Goal: Information Seeking & Learning: Learn about a topic

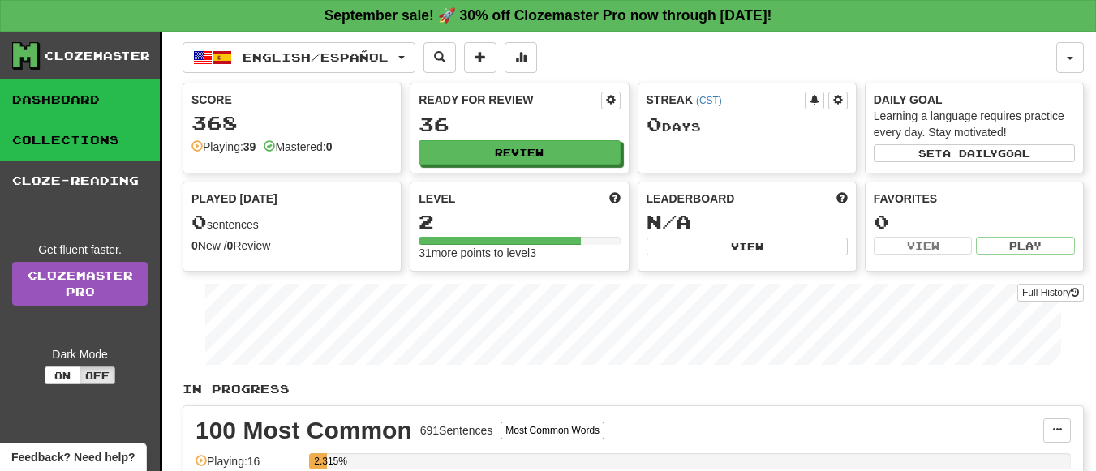
click at [105, 138] on link "Collections" at bounding box center [80, 140] width 160 height 41
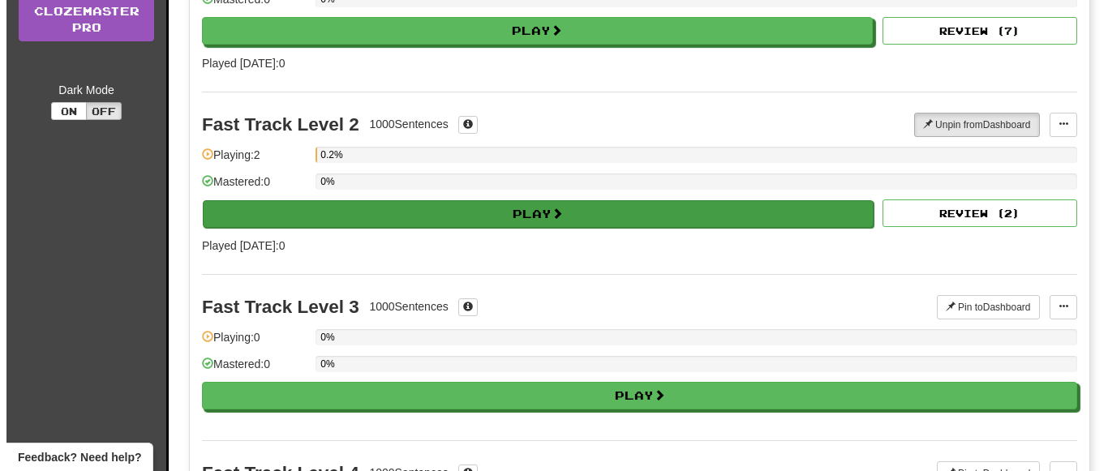
scroll to position [265, 0]
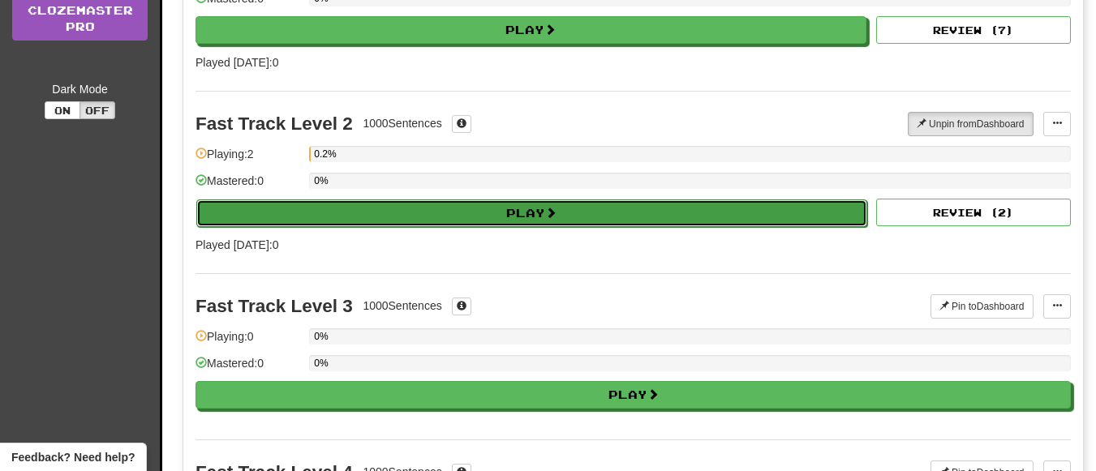
click at [562, 220] on button "Play" at bounding box center [531, 214] width 671 height 28
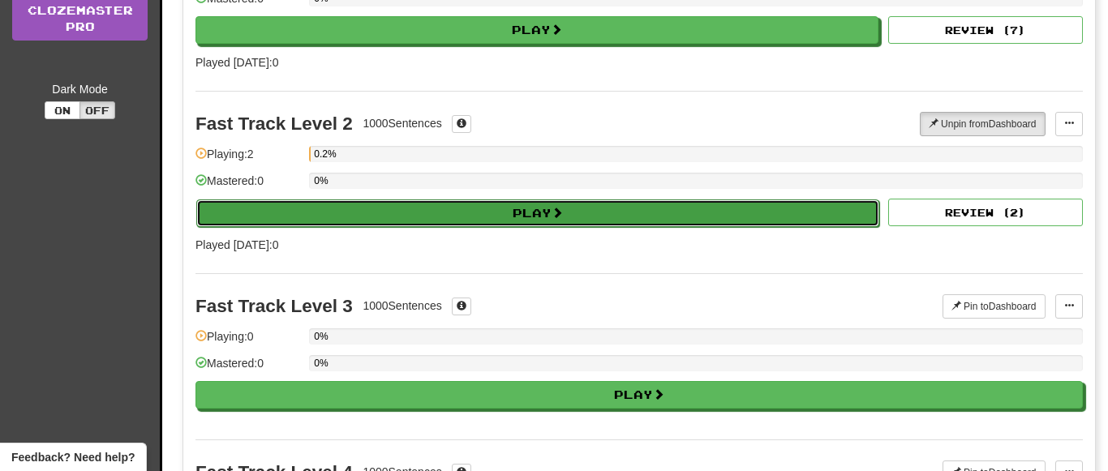
select select "**"
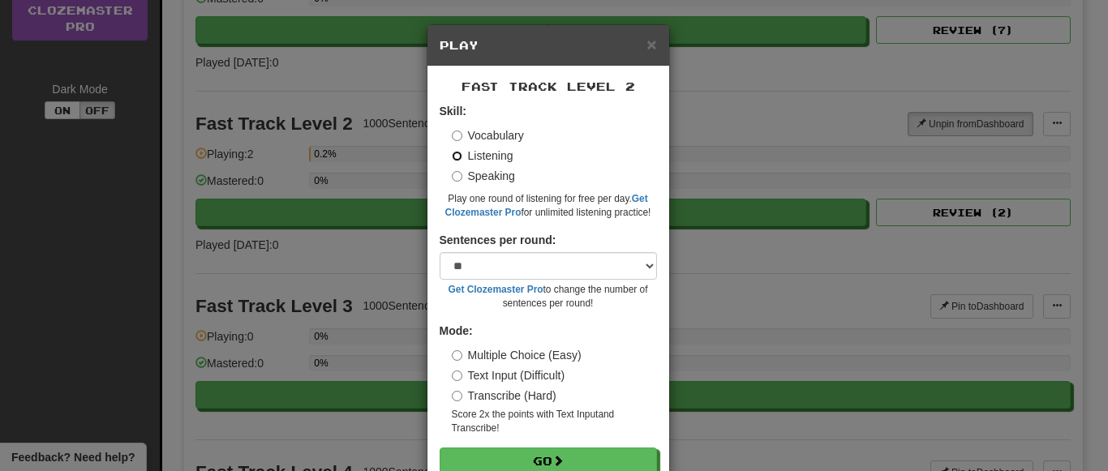
scroll to position [41, 0]
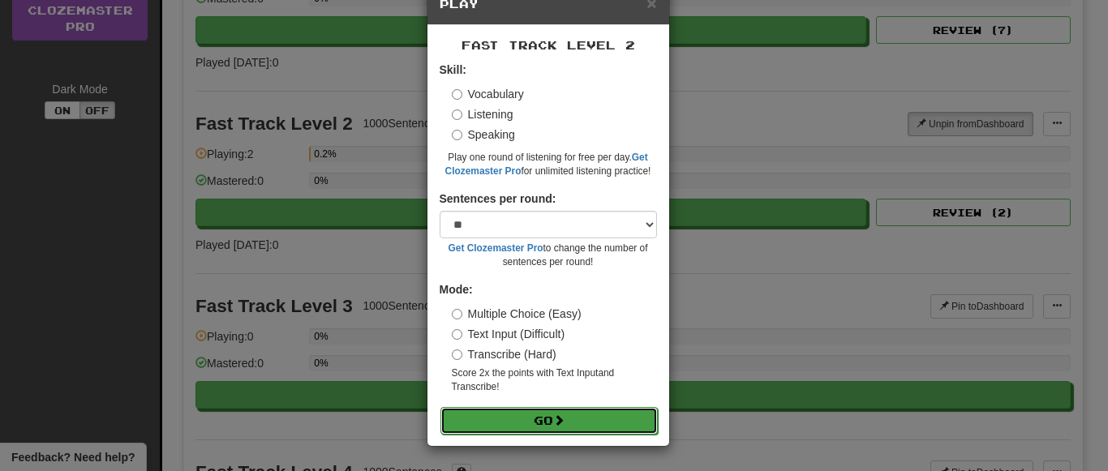
click at [565, 424] on button "Go" at bounding box center [548, 421] width 217 height 28
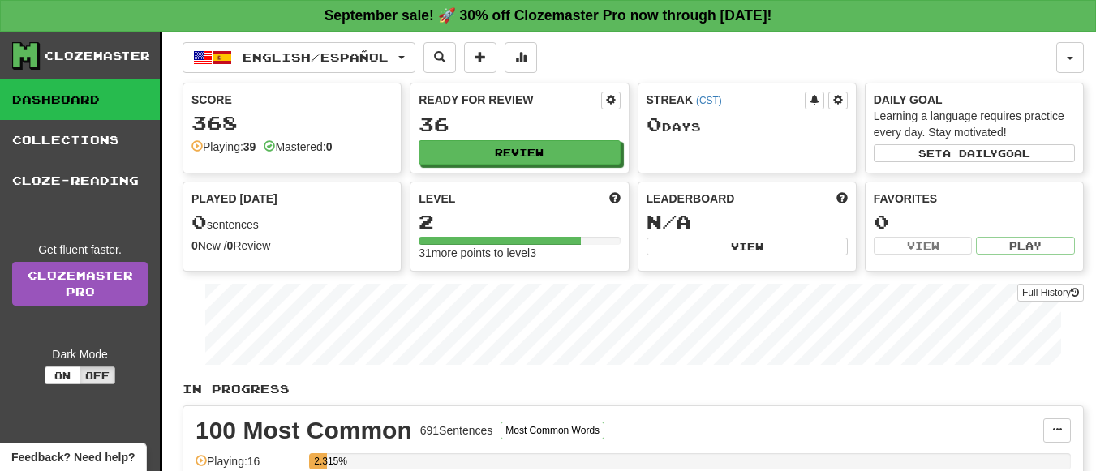
scroll to position [109, 0]
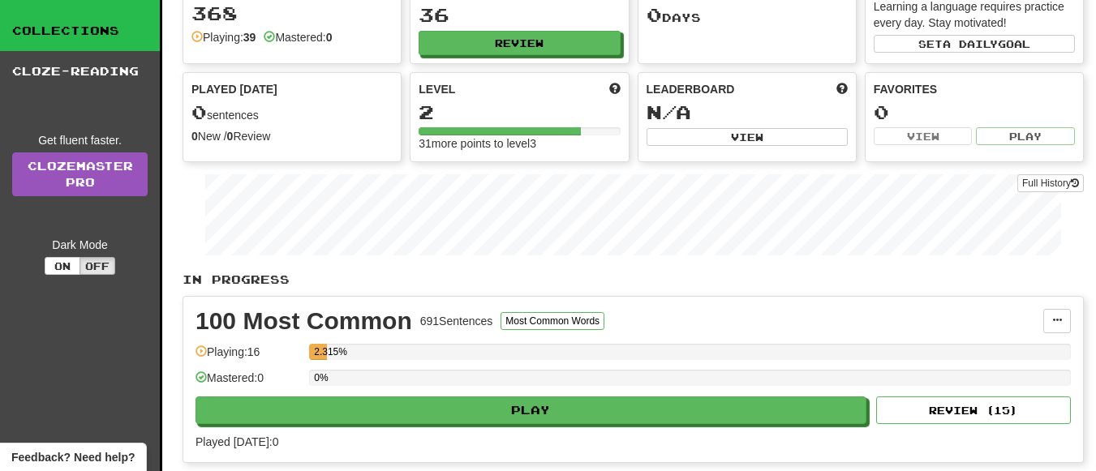
click at [106, 38] on link "Collections" at bounding box center [80, 31] width 160 height 41
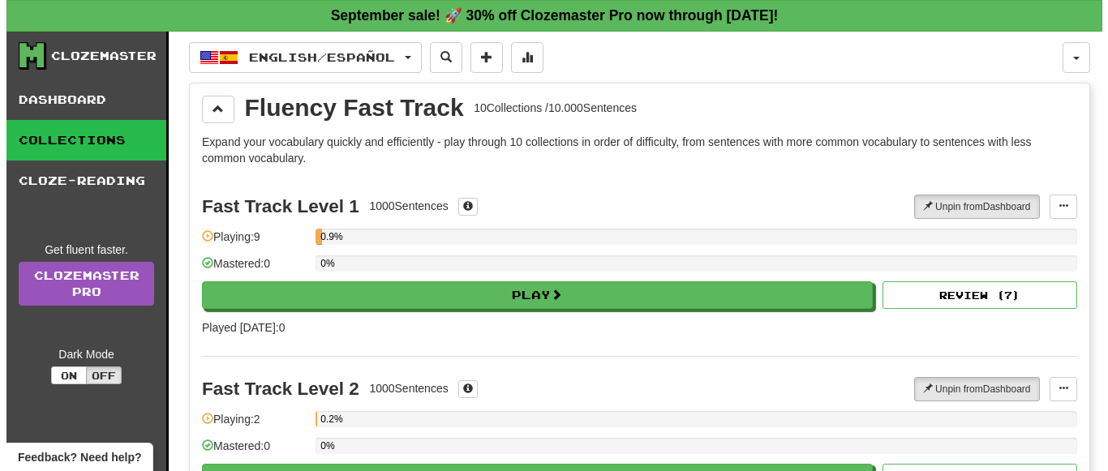
scroll to position [71, 0]
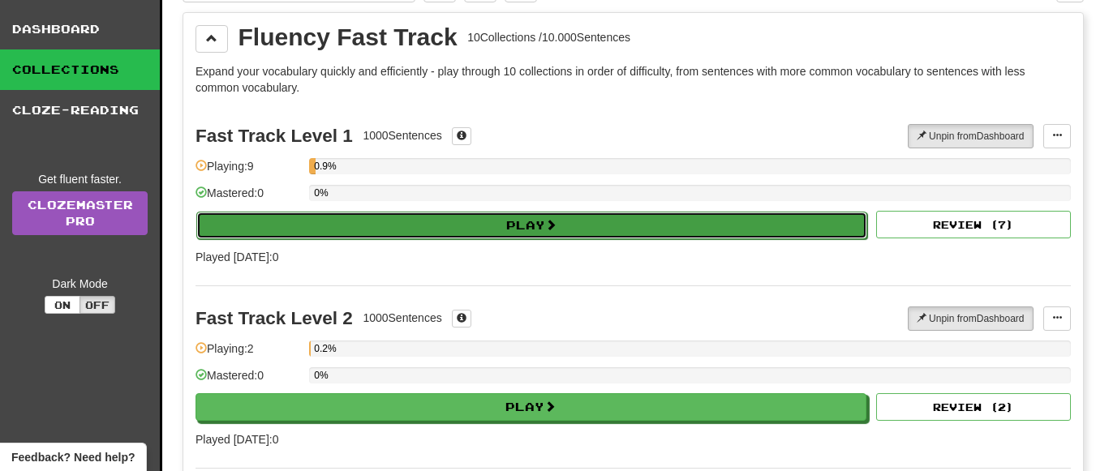
click at [443, 222] on button "Play" at bounding box center [531, 226] width 671 height 28
select select "**"
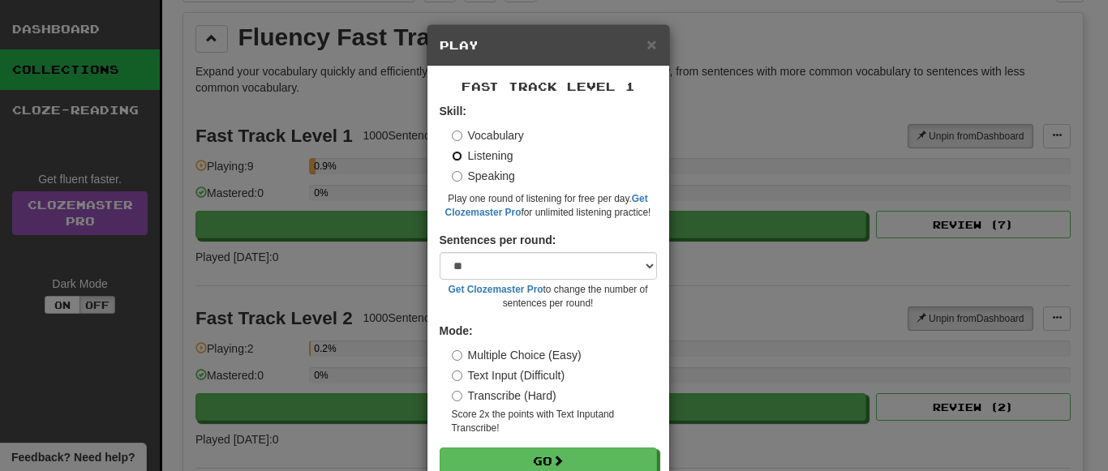
scroll to position [41, 0]
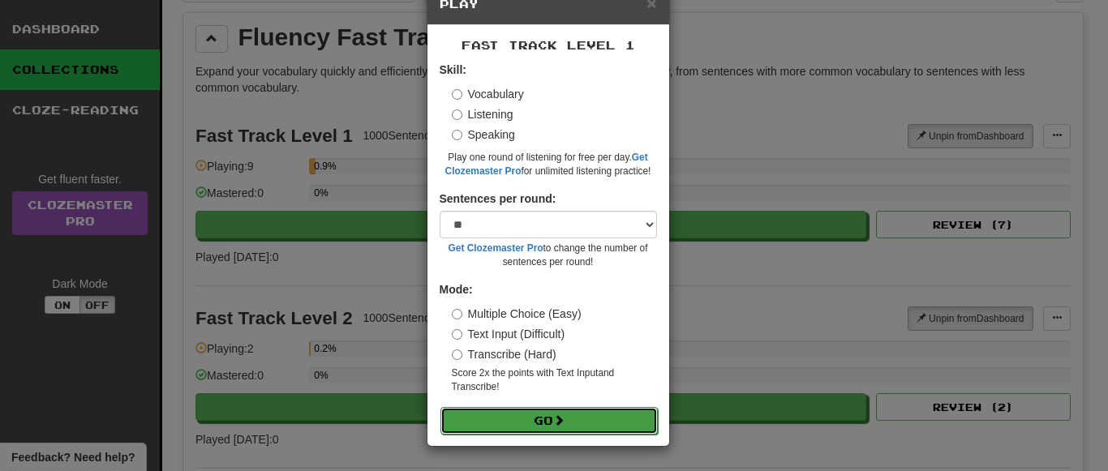
click at [600, 415] on button "Go" at bounding box center [548, 421] width 217 height 28
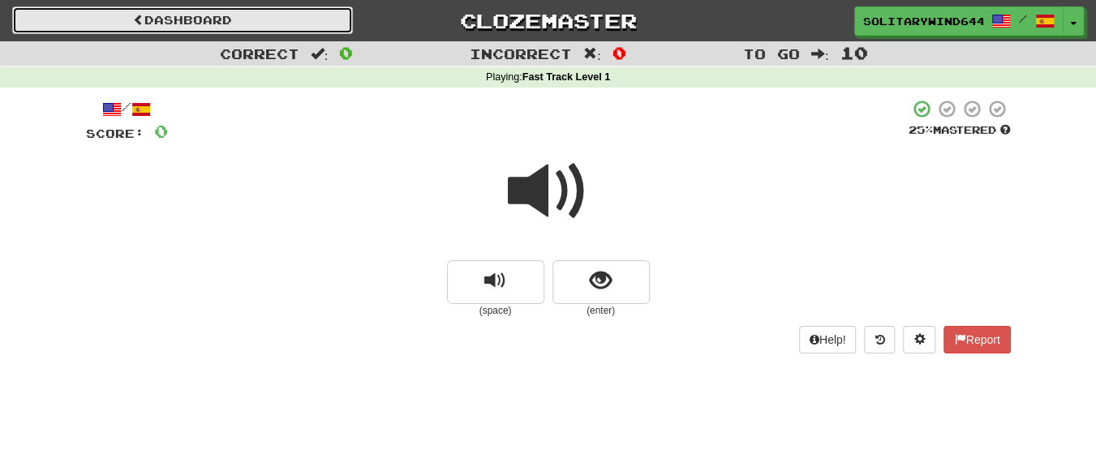
click at [153, 19] on link "Dashboard" at bounding box center [182, 20] width 341 height 28
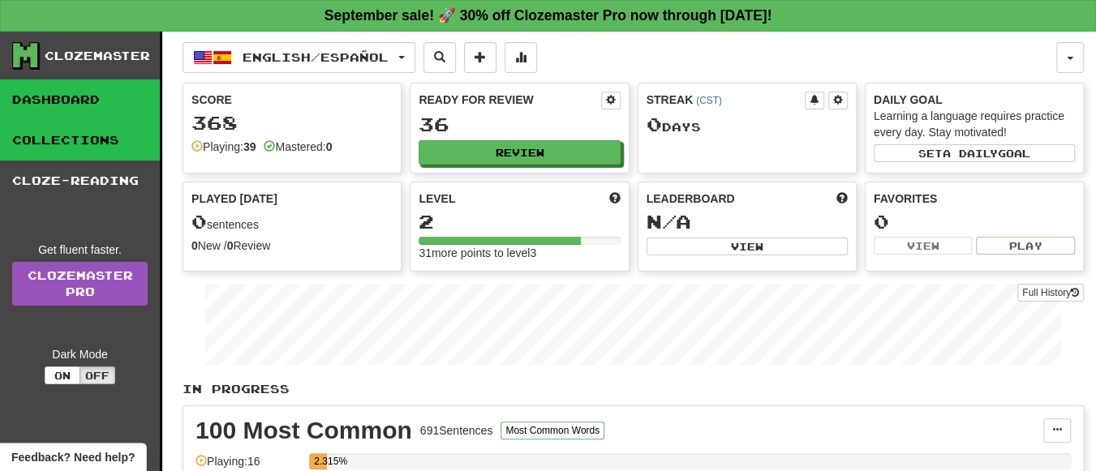
click at [61, 150] on link "Collections" at bounding box center [80, 140] width 160 height 41
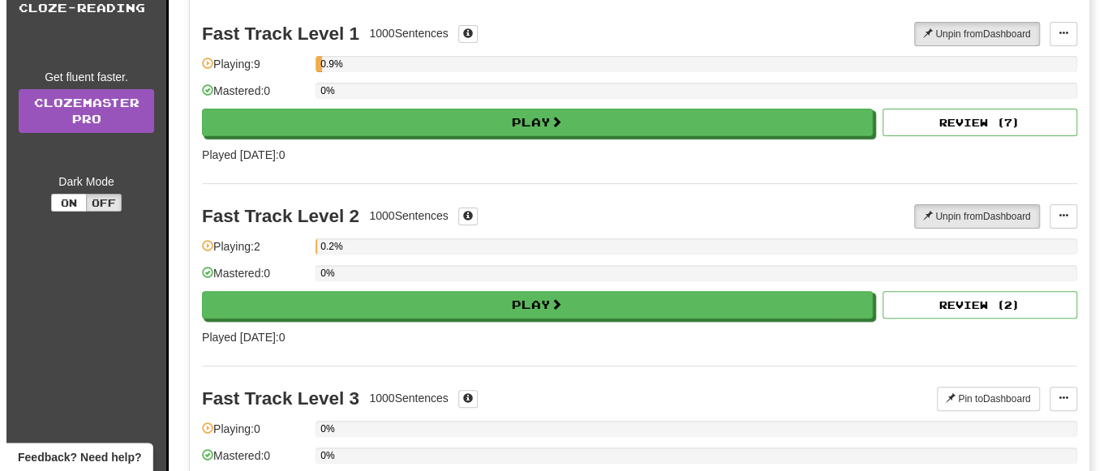
scroll to position [218, 0]
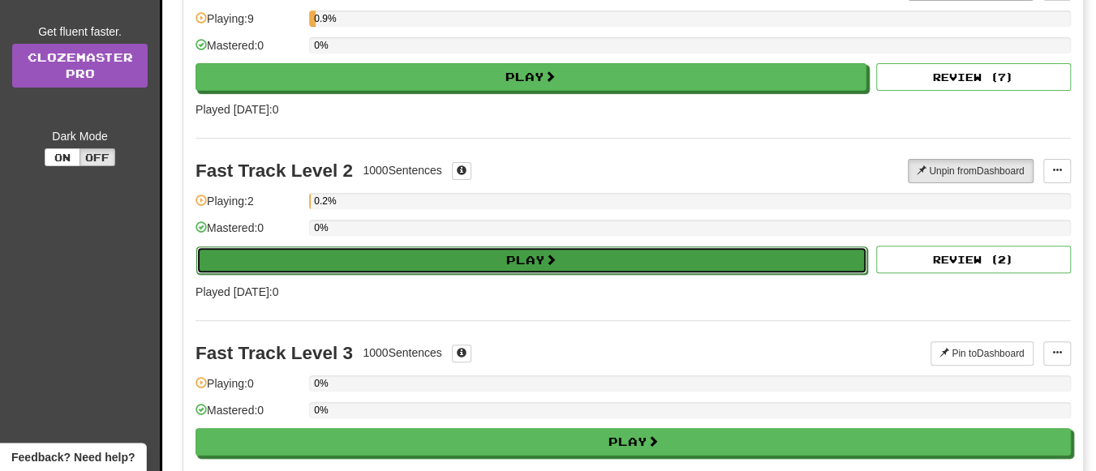
click at [532, 264] on button "Play" at bounding box center [531, 261] width 671 height 28
select select "**"
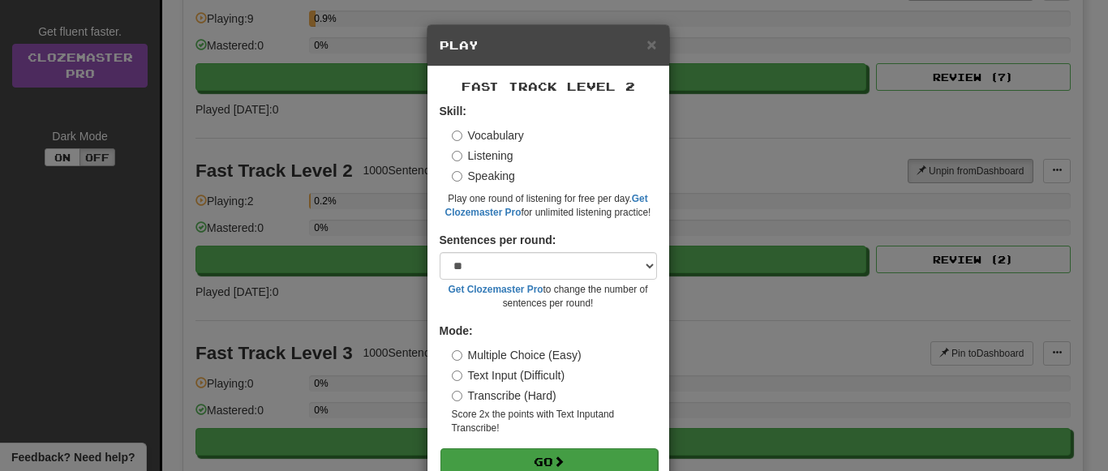
click at [546, 448] on form "Skill: Vocabulary Listening Speaking Play one round of listening for free per d…" at bounding box center [548, 289] width 217 height 372
click at [565, 454] on button "Go" at bounding box center [548, 463] width 217 height 28
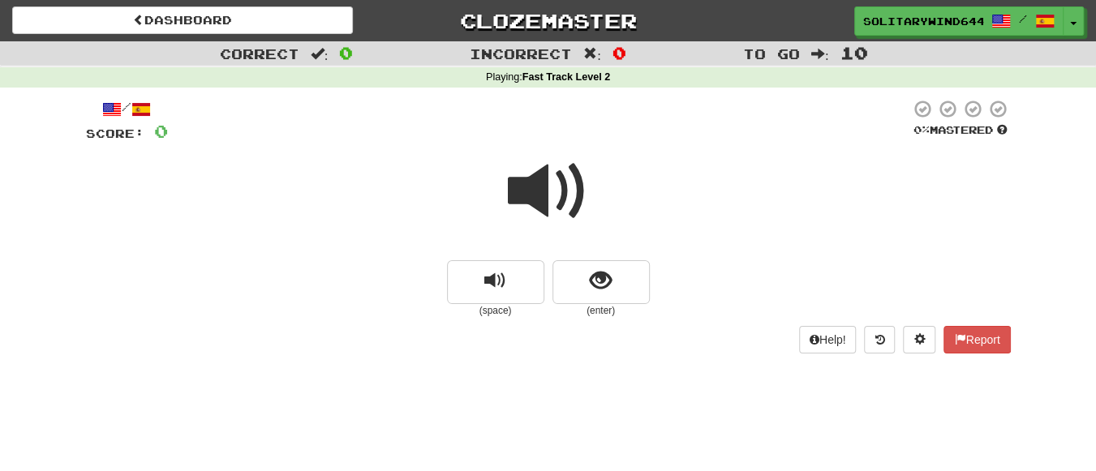
click at [391, 259] on div at bounding box center [548, 202] width 925 height 116
click at [913, 339] on span at bounding box center [918, 338] width 11 height 11
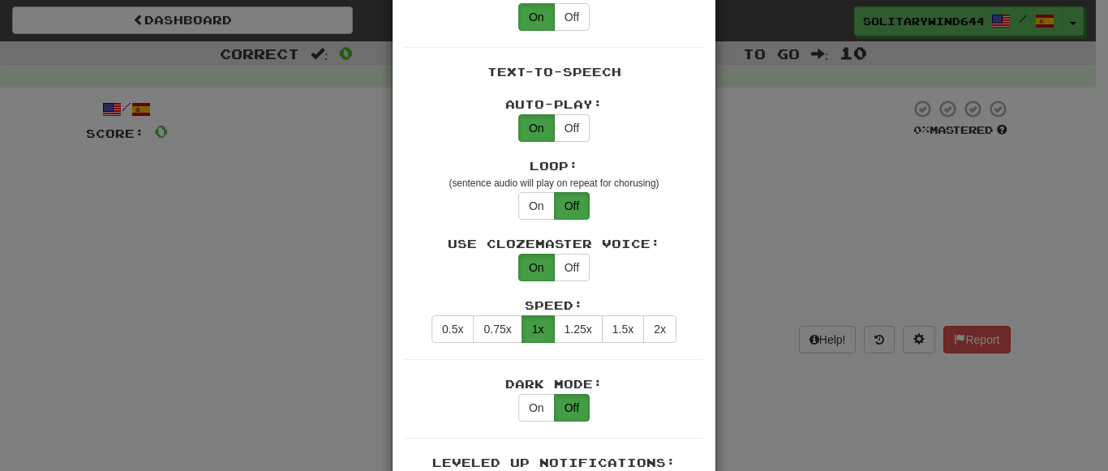
scroll to position [836, 0]
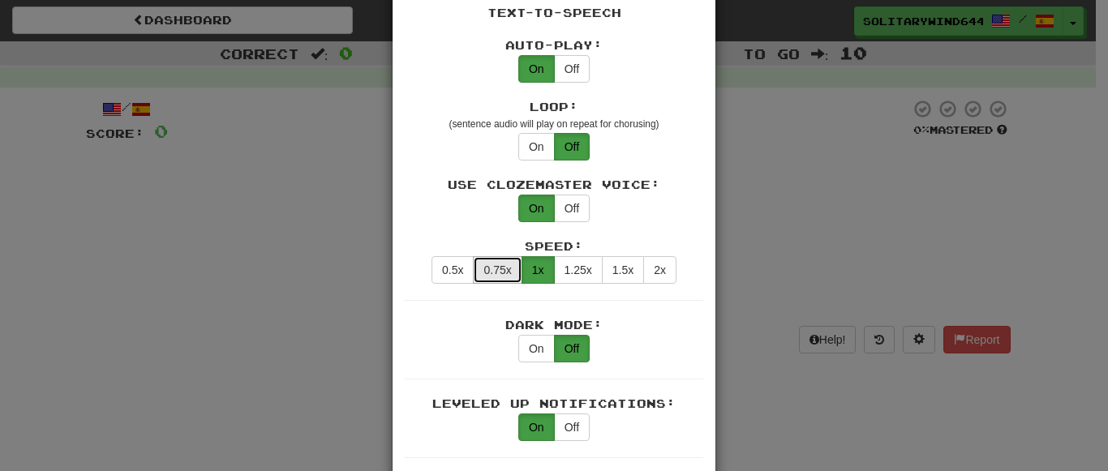
click at [496, 256] on button "0.75x" at bounding box center [497, 270] width 49 height 28
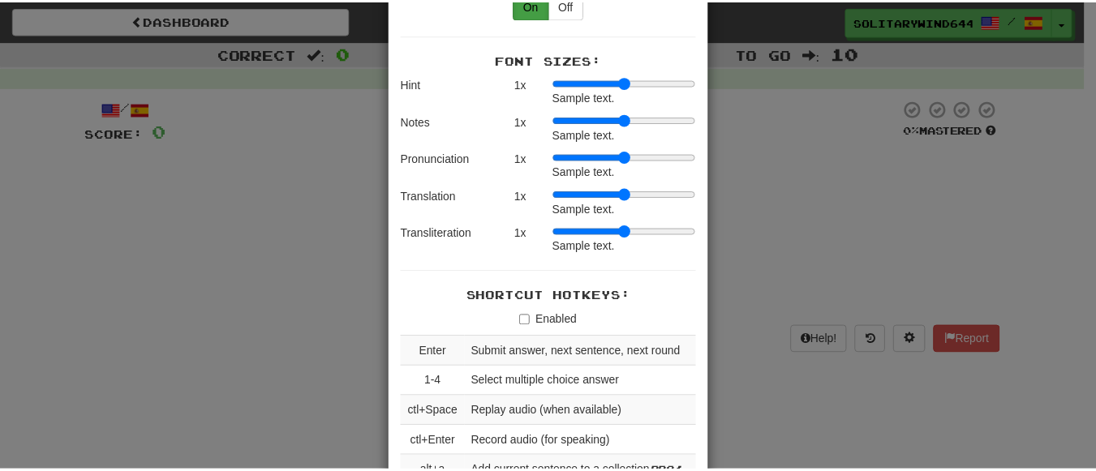
scroll to position [2015, 0]
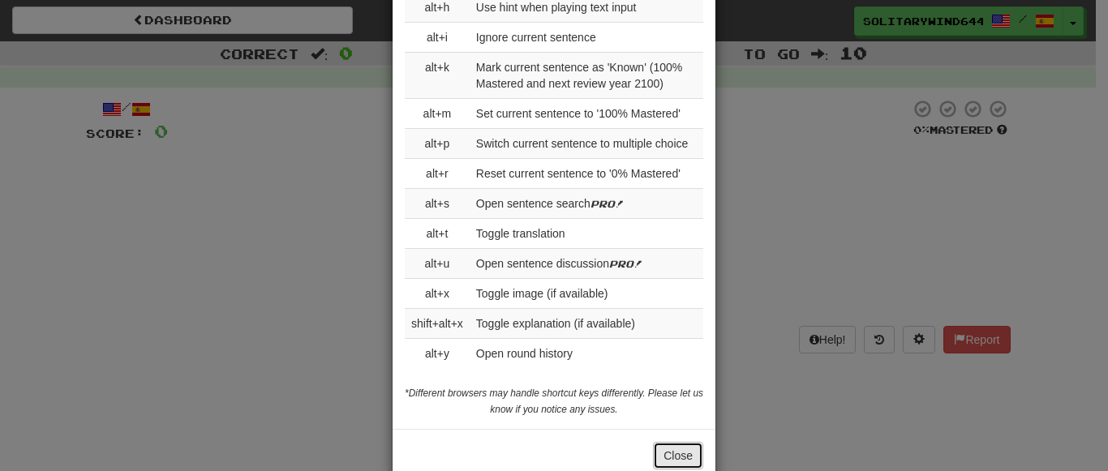
click at [680, 442] on button "Close" at bounding box center [678, 456] width 50 height 28
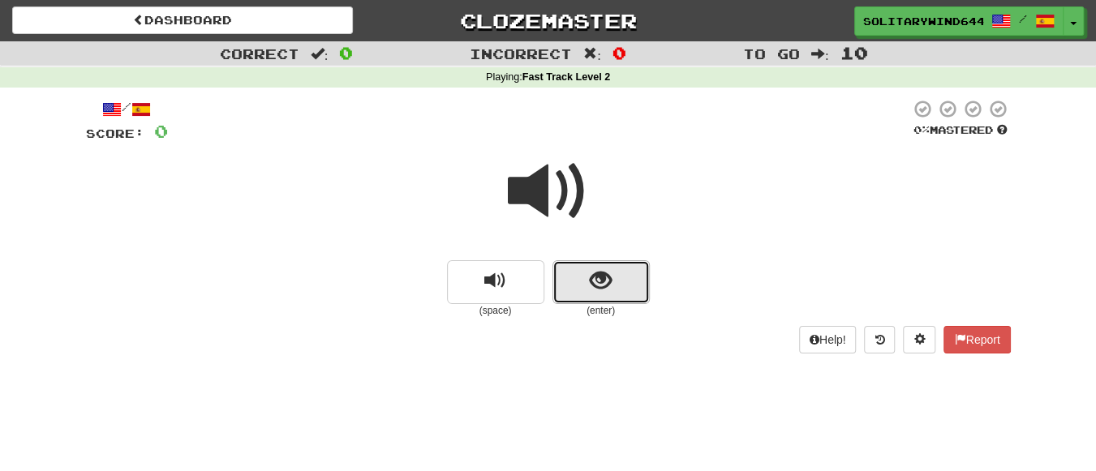
click at [604, 284] on span "show sentence" at bounding box center [601, 281] width 22 height 22
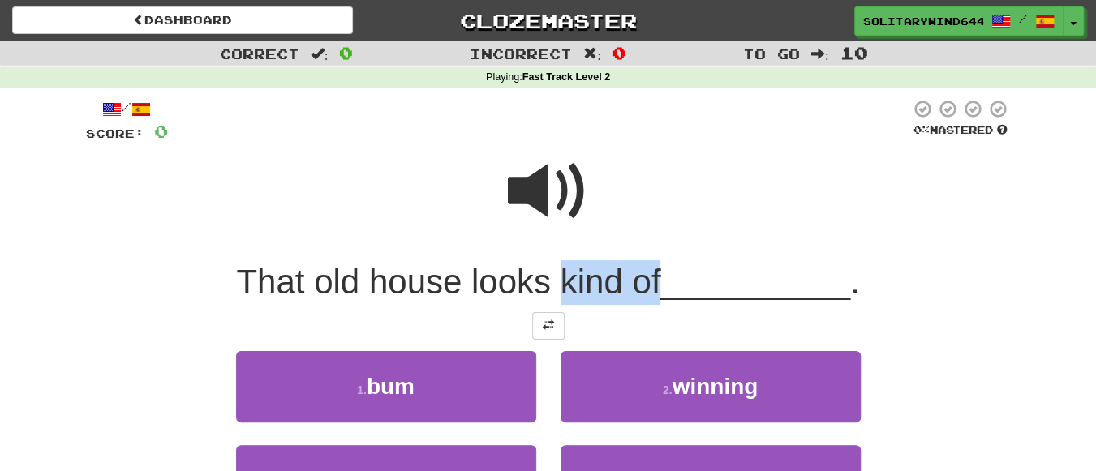
drag, startPoint x: 654, startPoint y: 279, endPoint x: 559, endPoint y: 281, distance: 94.9
click at [559, 281] on span "That old house looks kind of" at bounding box center [448, 282] width 424 height 38
click at [0, 216] on div "Correct : 0 Incorrect : 0 To go : 10 Playing : Fast Track Level 2 / Score: 0 0 …" at bounding box center [548, 319] width 1096 height 556
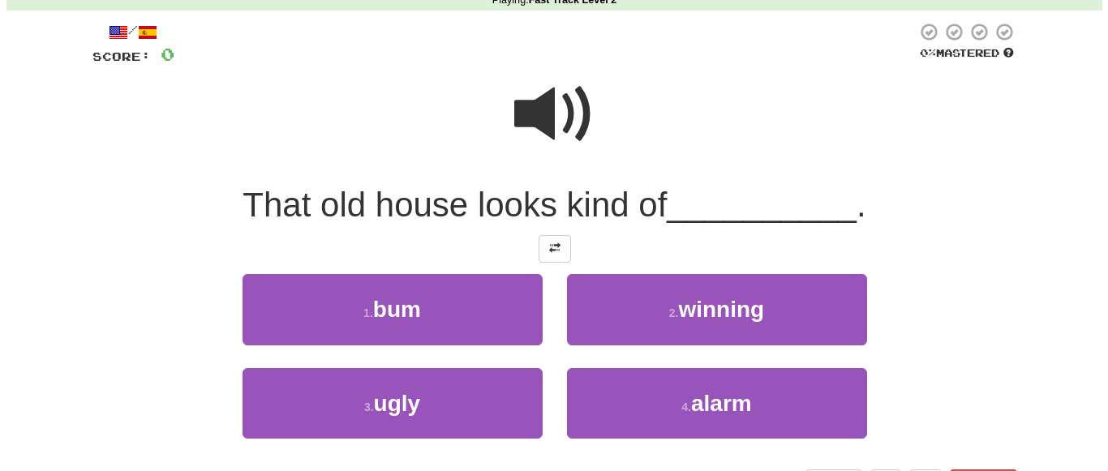
scroll to position [77, 0]
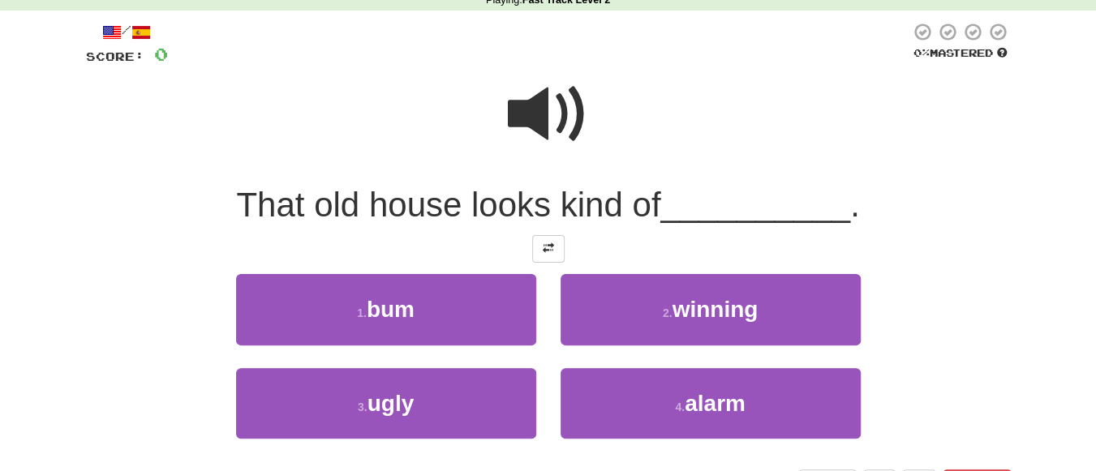
click at [529, 122] on span at bounding box center [548, 114] width 81 height 81
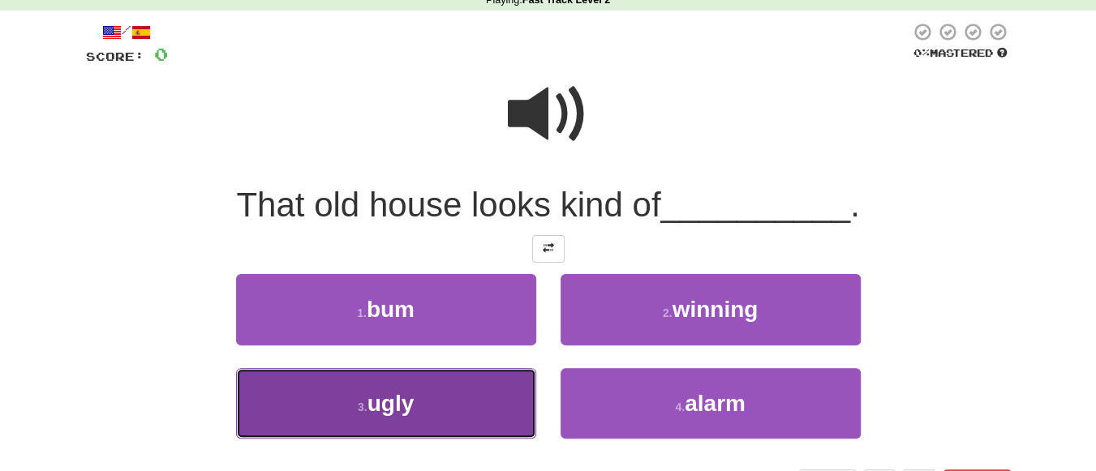
click at [443, 419] on button "3 . ugly" at bounding box center [386, 403] width 300 height 71
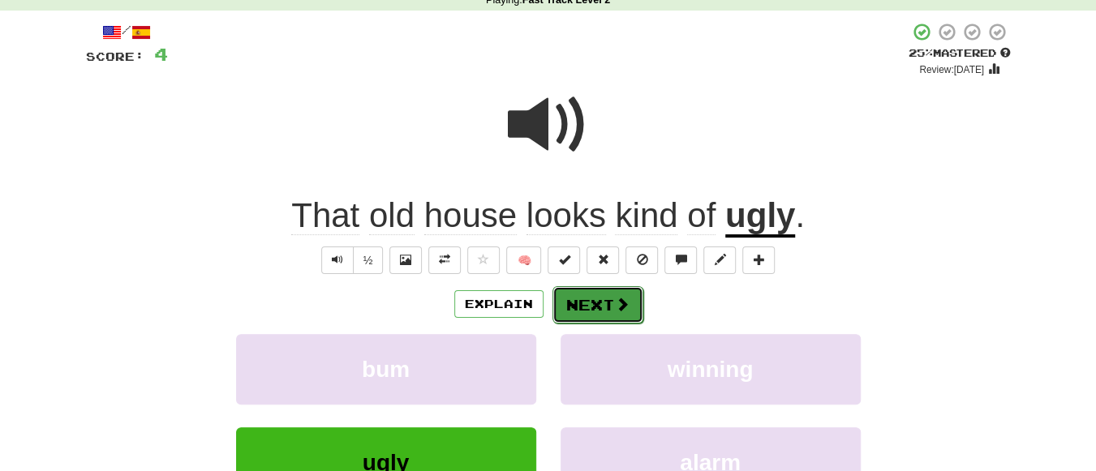
click at [599, 297] on button "Next" at bounding box center [597, 304] width 91 height 37
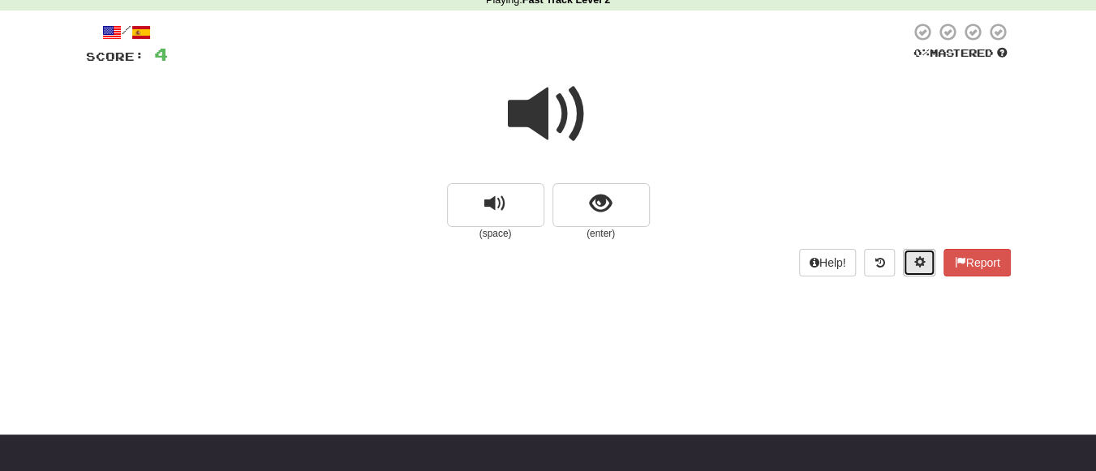
click at [921, 252] on button at bounding box center [919, 263] width 32 height 28
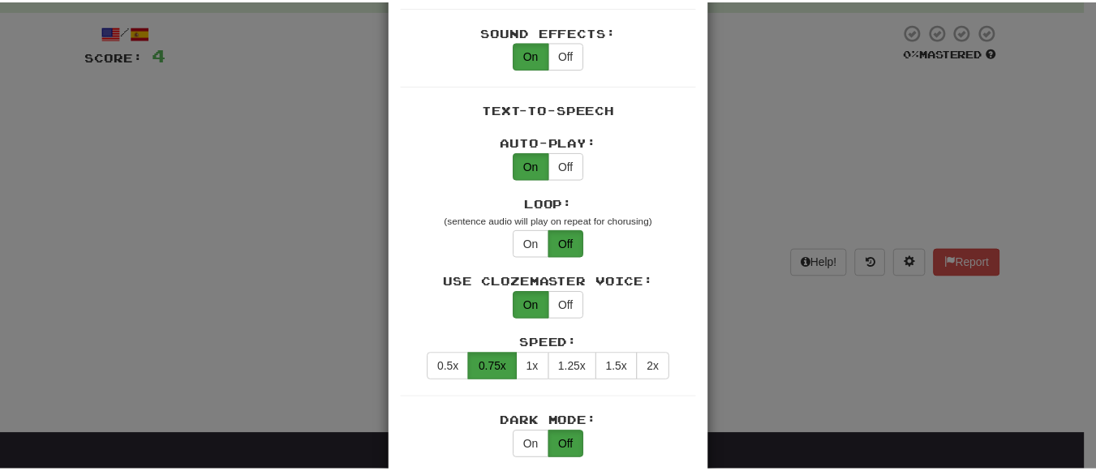
scroll to position [742, 0]
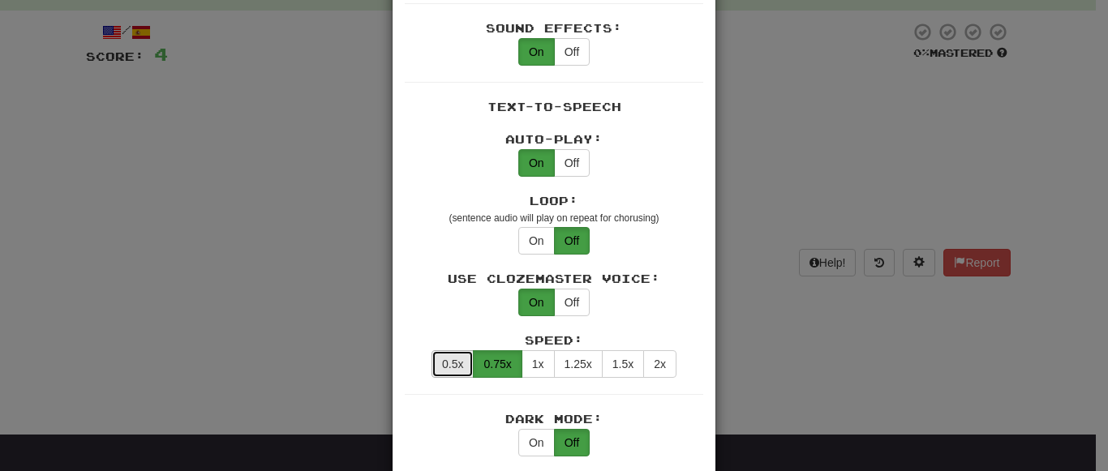
click at [462, 350] on button "0.5x" at bounding box center [452, 364] width 42 height 28
click at [317, 339] on div "× Game Settings Automatically Show Sentence After First Listen: On Off (when pl…" at bounding box center [554, 235] width 1108 height 471
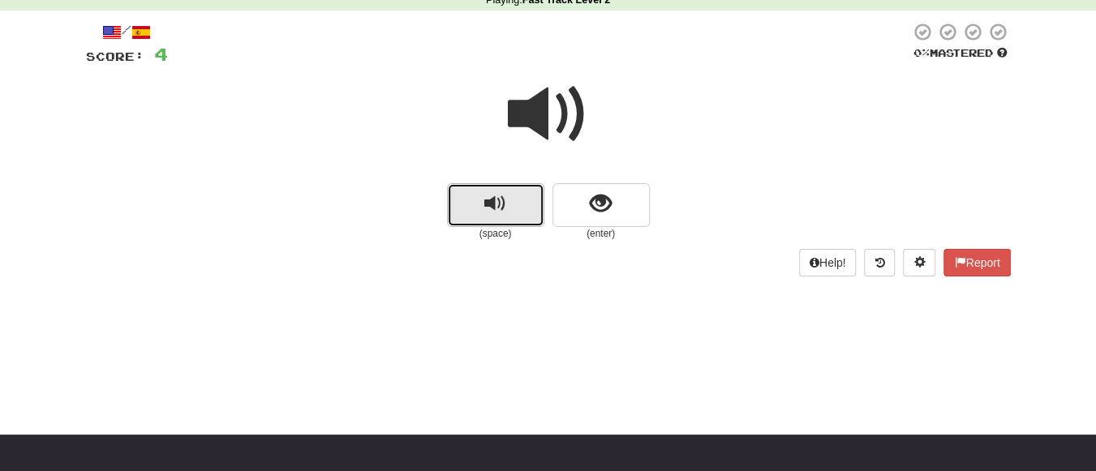
click at [502, 210] on span "replay audio" at bounding box center [495, 204] width 22 height 22
click at [504, 208] on span "replay audio" at bounding box center [495, 204] width 22 height 22
click at [501, 215] on span "replay audio" at bounding box center [495, 204] width 22 height 22
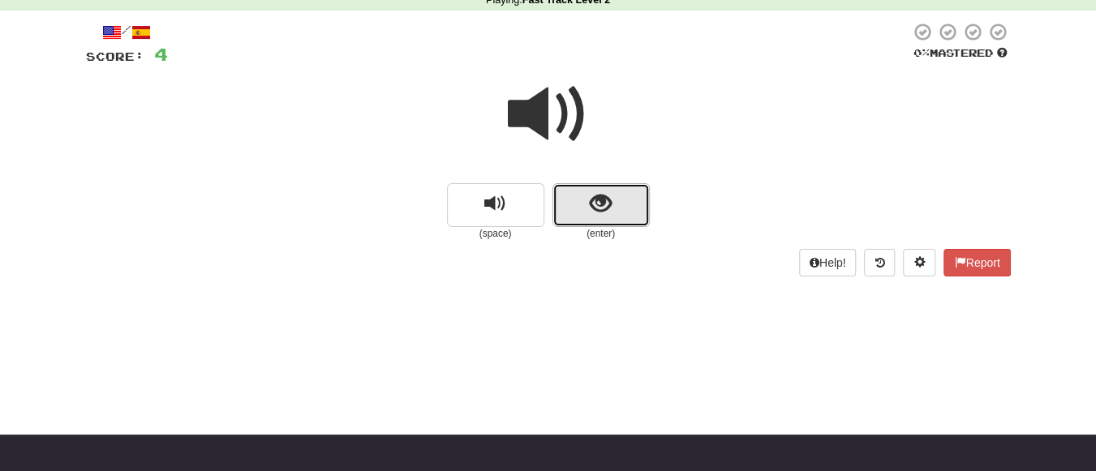
click at [603, 199] on span "show sentence" at bounding box center [601, 204] width 22 height 22
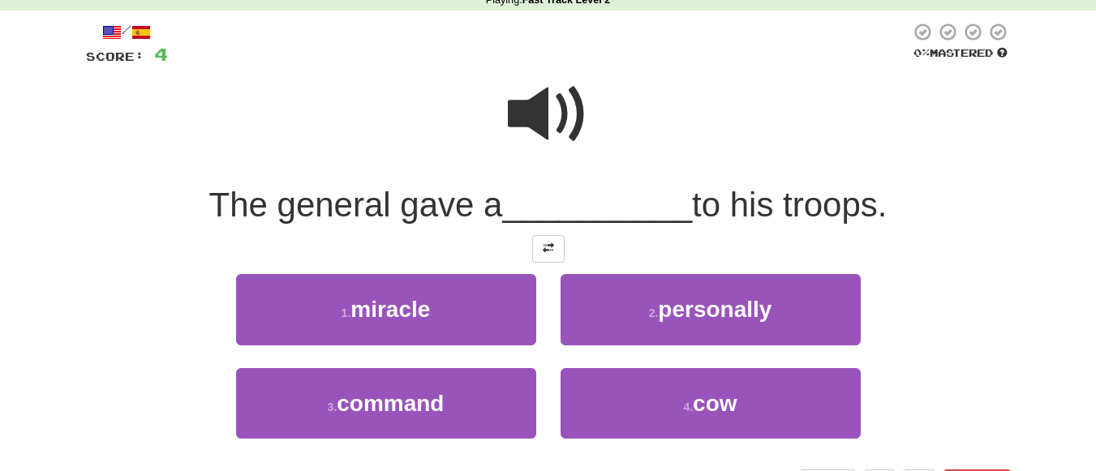
scroll to position [77, 0]
click at [551, 103] on span at bounding box center [548, 114] width 81 height 81
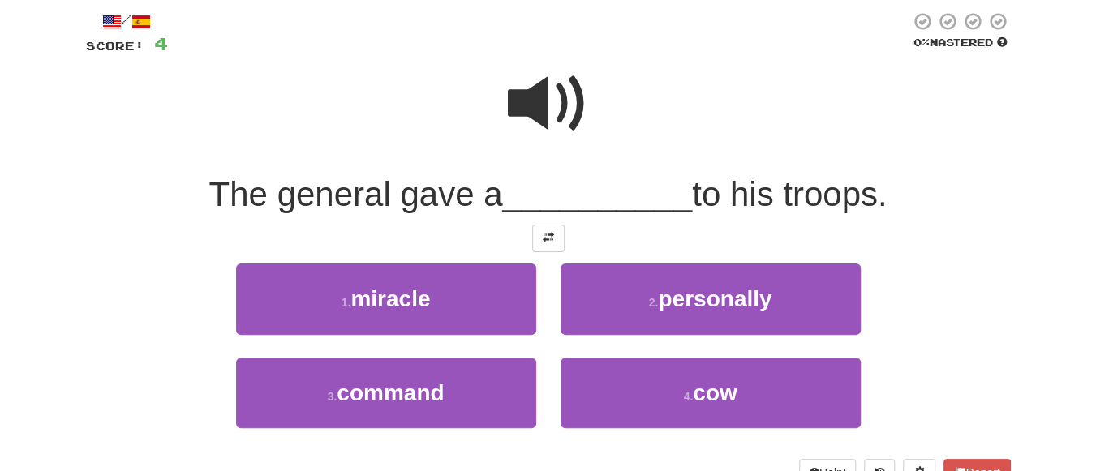
scroll to position [89, 0]
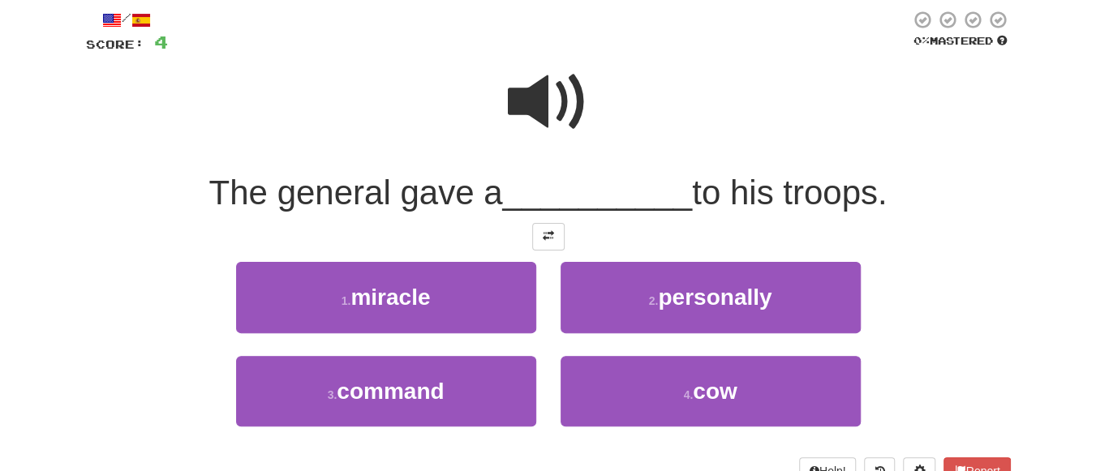
click at [550, 113] on span at bounding box center [548, 102] width 81 height 81
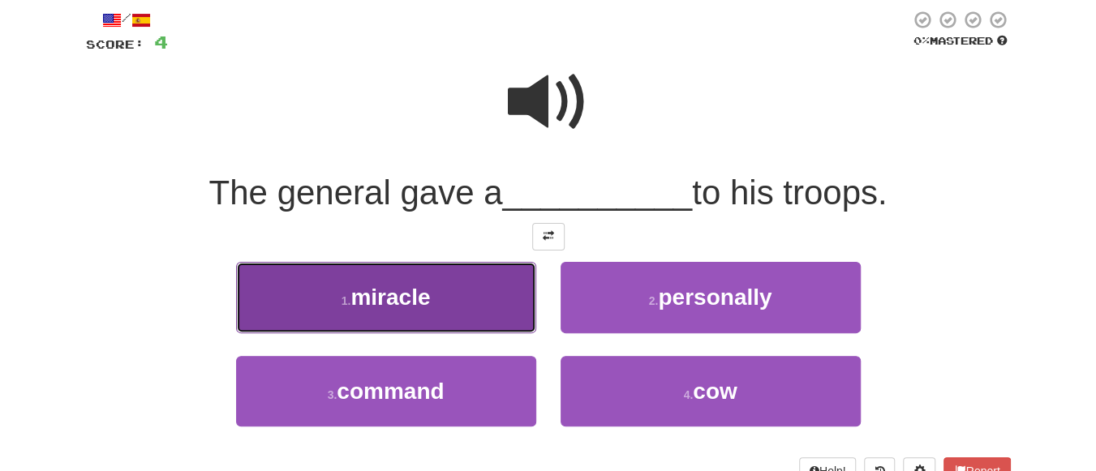
click at [376, 303] on span "miracle" at bounding box center [389, 297] width 79 height 25
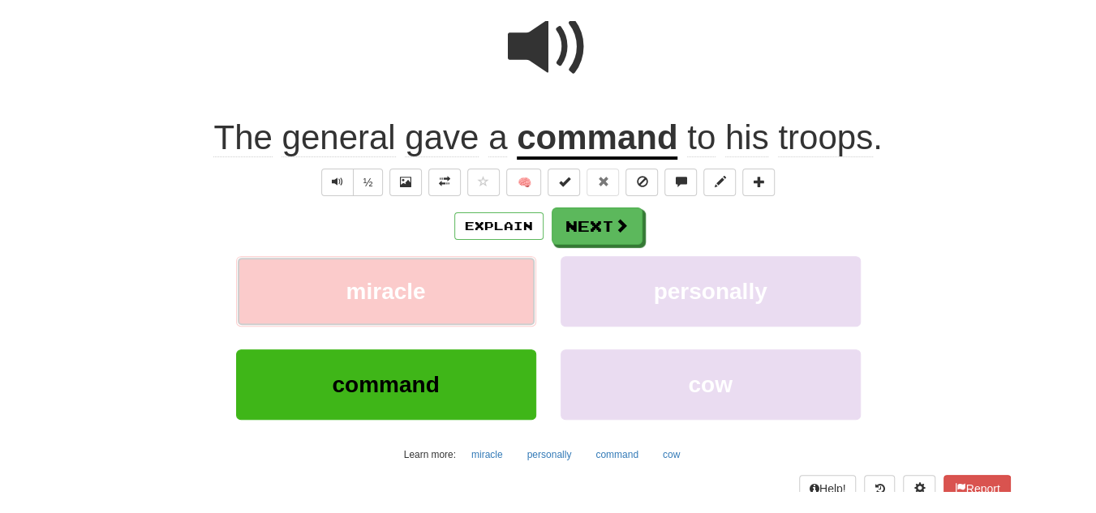
scroll to position [177, 0]
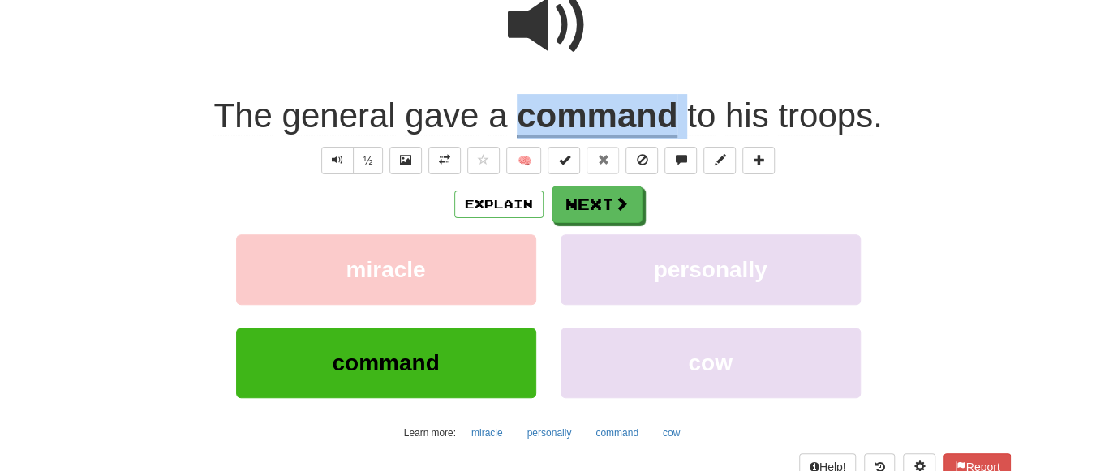
drag, startPoint x: 517, startPoint y: 126, endPoint x: 685, endPoint y: 127, distance: 168.7
click at [685, 127] on div "The general gave a command to his troops ." at bounding box center [548, 116] width 925 height 45
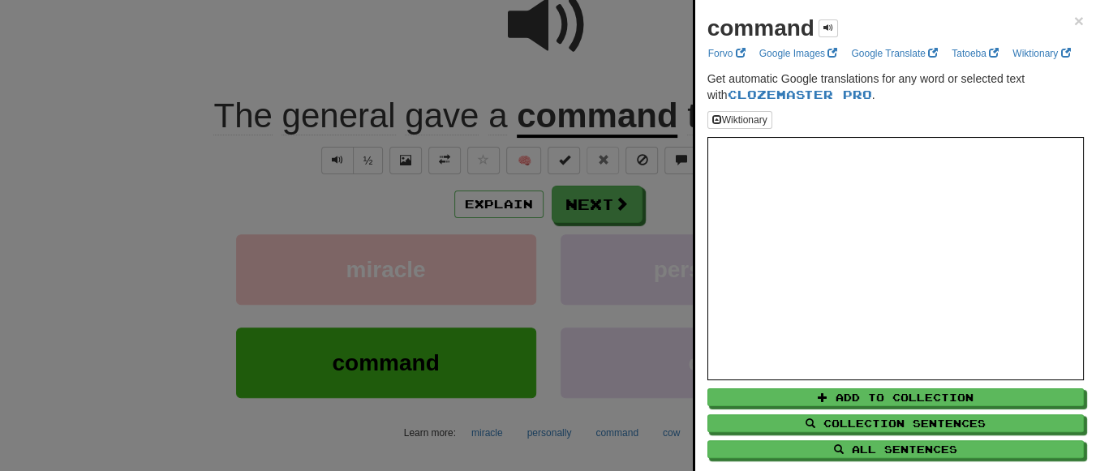
click at [188, 175] on div at bounding box center [548, 235] width 1096 height 471
